Goal: Task Accomplishment & Management: Use online tool/utility

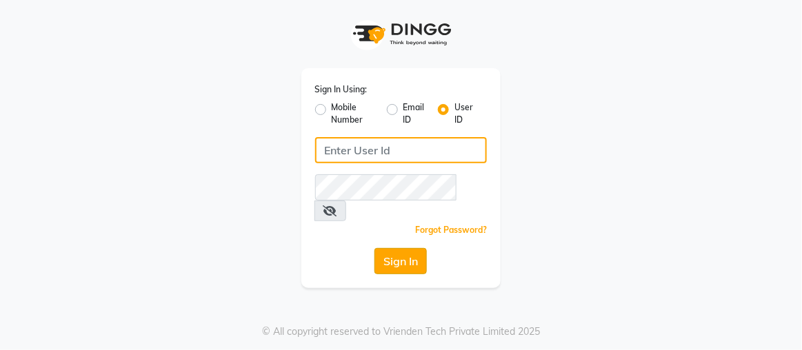
type input "rajaj"
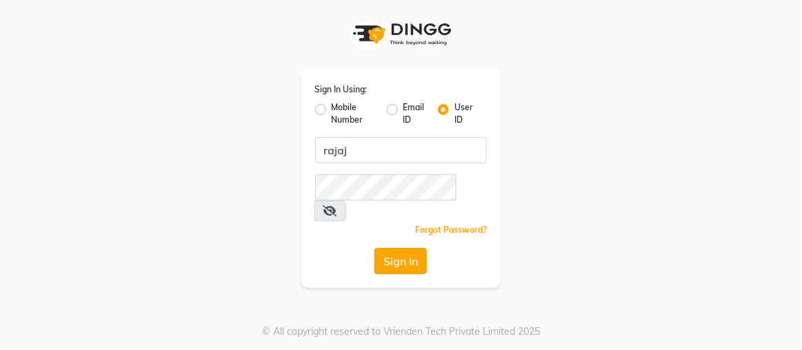
click at [414, 248] on button "Sign In" at bounding box center [400, 261] width 52 height 26
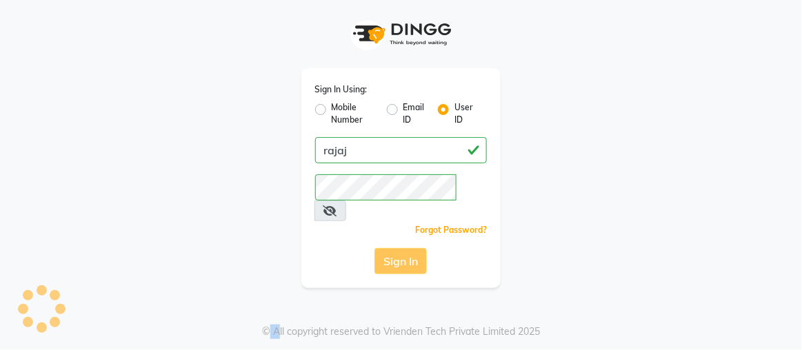
click at [414, 248] on div "Sign In" at bounding box center [401, 261] width 172 height 26
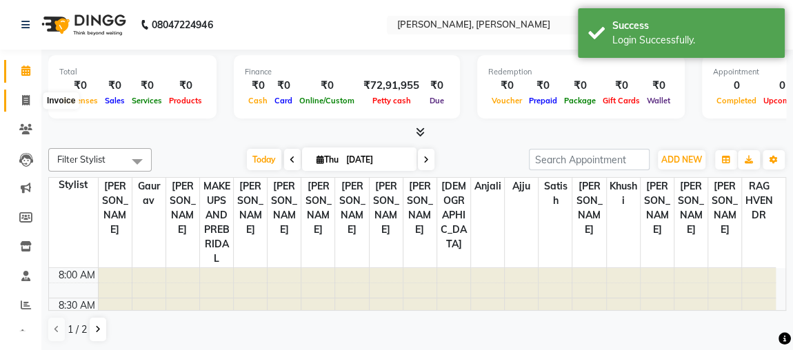
click at [26, 108] on span at bounding box center [26, 101] width 24 height 16
select select "4362"
select select "service"
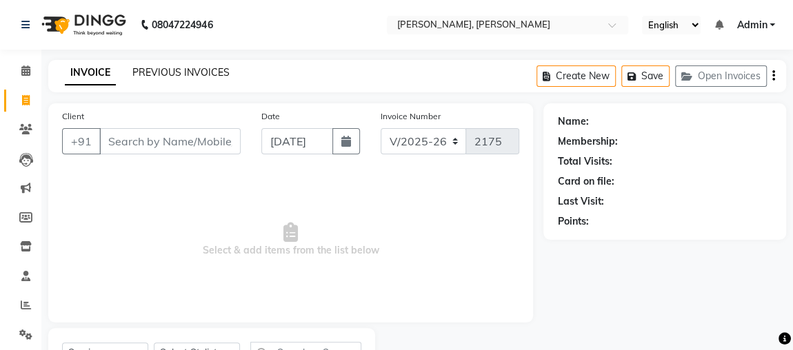
click at [196, 73] on link "PREVIOUS INVOICES" at bounding box center [180, 72] width 97 height 12
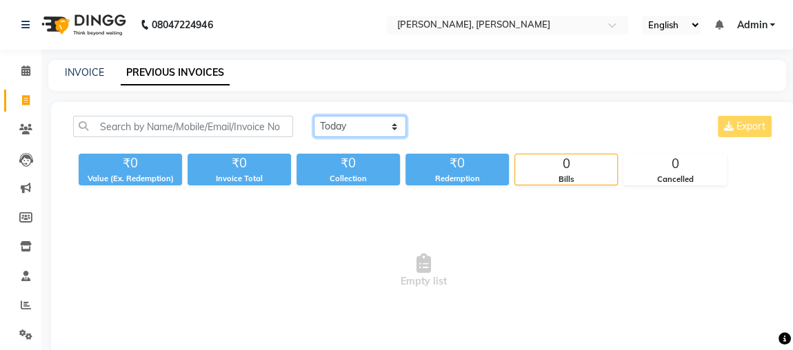
click at [394, 130] on select "[DATE] [DATE] Custom Range" at bounding box center [360, 126] width 92 height 21
select select "[DATE]"
click at [314, 116] on select "[DATE] [DATE] Custom Range" at bounding box center [360, 126] width 92 height 21
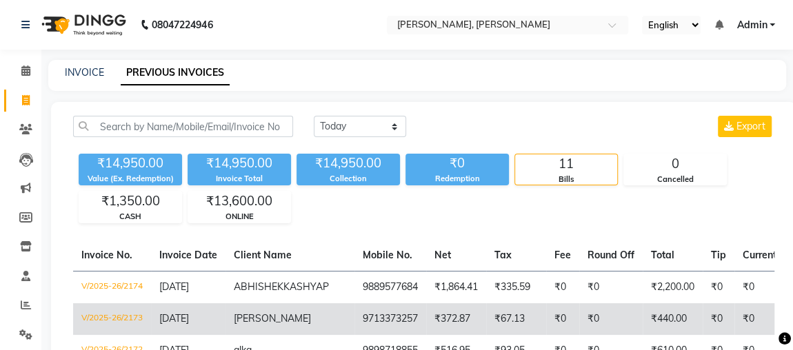
select select "service"
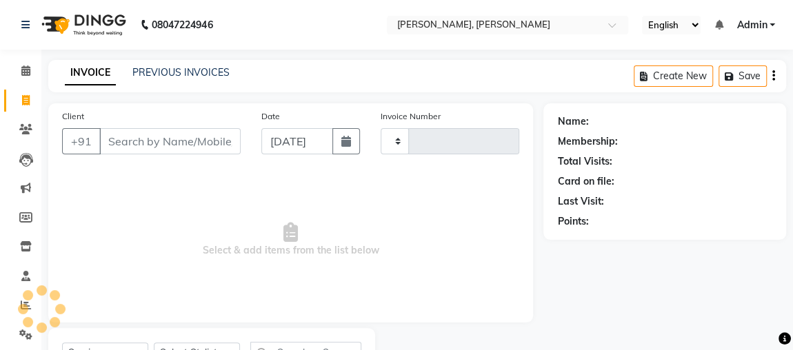
scroll to position [63, 0]
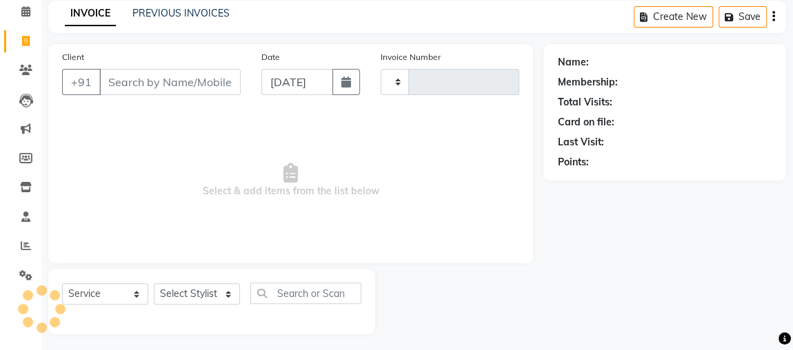
type input "2175"
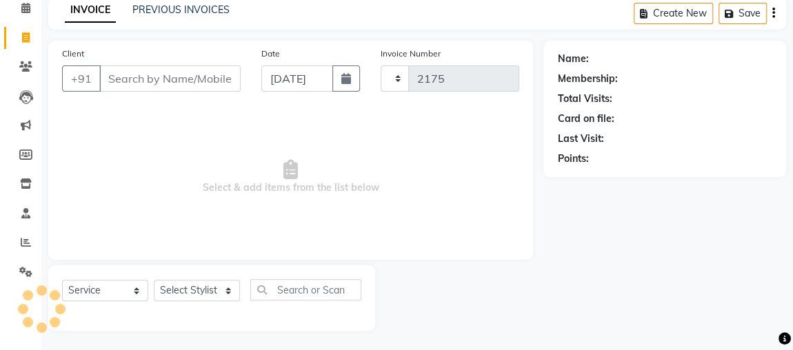
select select "4362"
